Goal: Navigation & Orientation: Find specific page/section

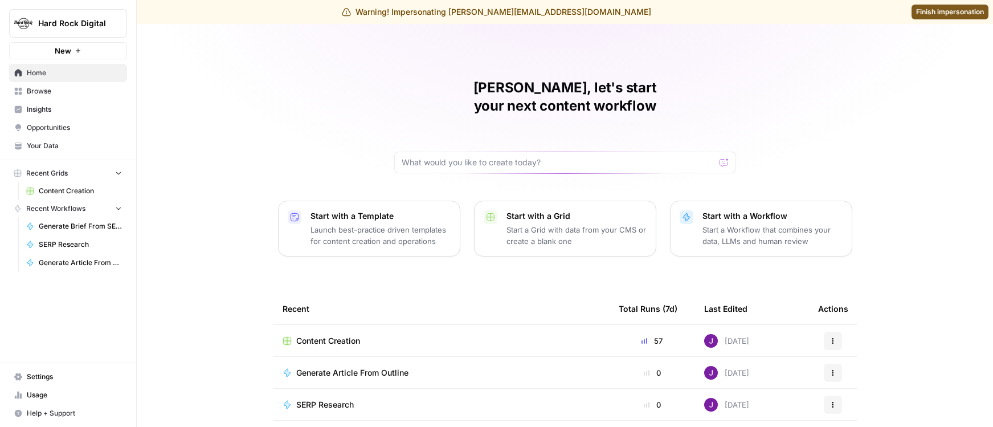
click at [939, 13] on span "Finish impersonation" at bounding box center [950, 12] width 68 height 10
